Goal: Check status: Check status

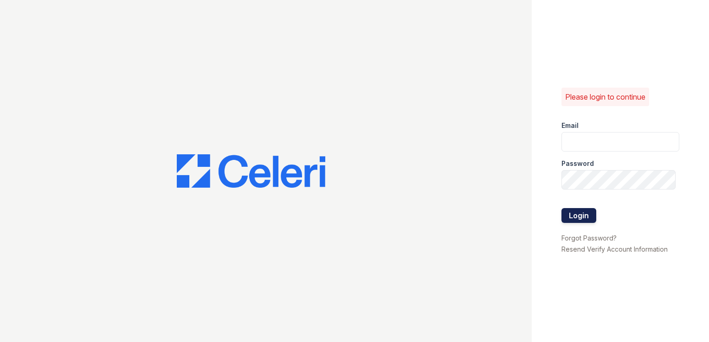
type input "[EMAIL_ADDRESS][DOMAIN_NAME]"
click at [575, 212] on button "Login" at bounding box center [578, 215] width 35 height 15
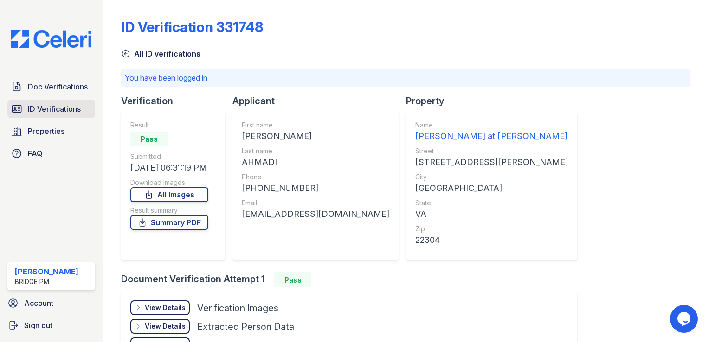
click at [61, 107] on span "ID Verifications" at bounding box center [54, 108] width 53 height 11
